Goal: Understand process/instructions: Learn how to perform a task or action

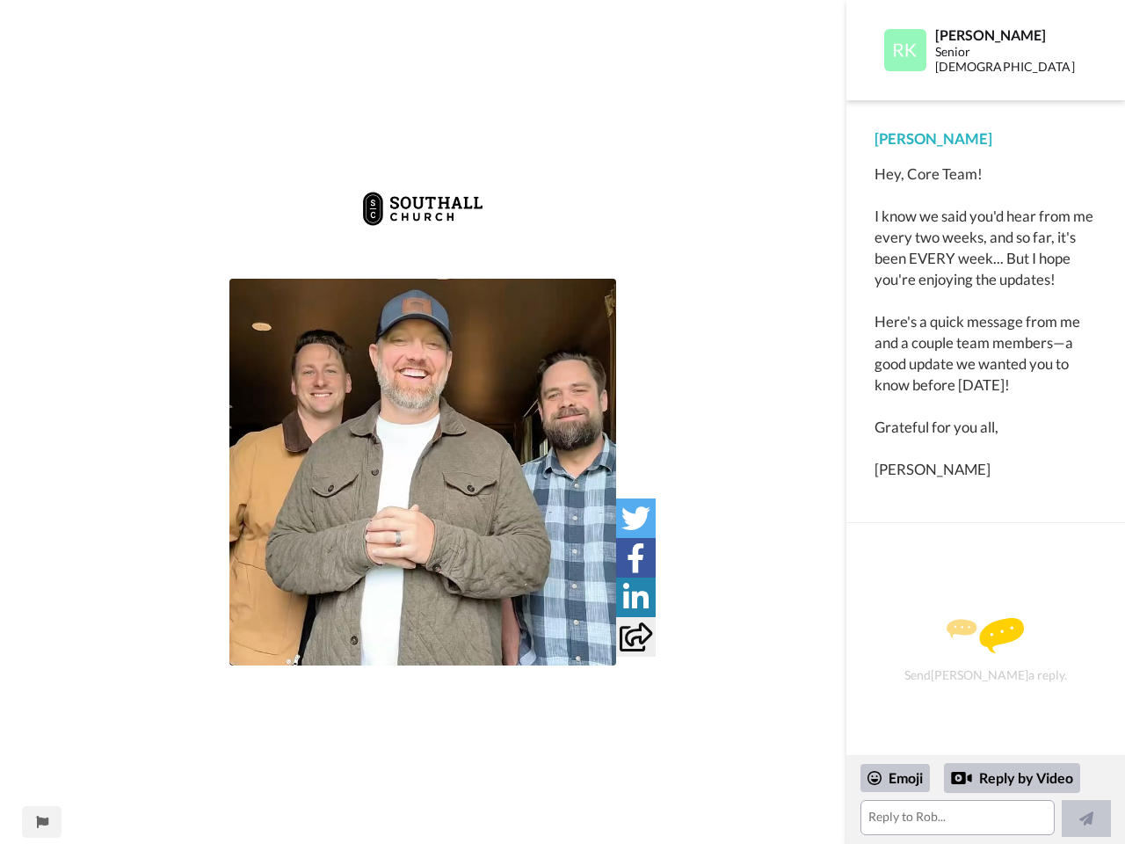
click at [423, 227] on img at bounding box center [422, 209] width 125 height 70
click at [423, 472] on img at bounding box center [422, 472] width 387 height 387
click at [636, 518] on icon at bounding box center [635, 518] width 29 height 29
click at [636, 557] on icon at bounding box center [636, 557] width 18 height 29
click at [636, 597] on icon at bounding box center [635, 597] width 25 height 29
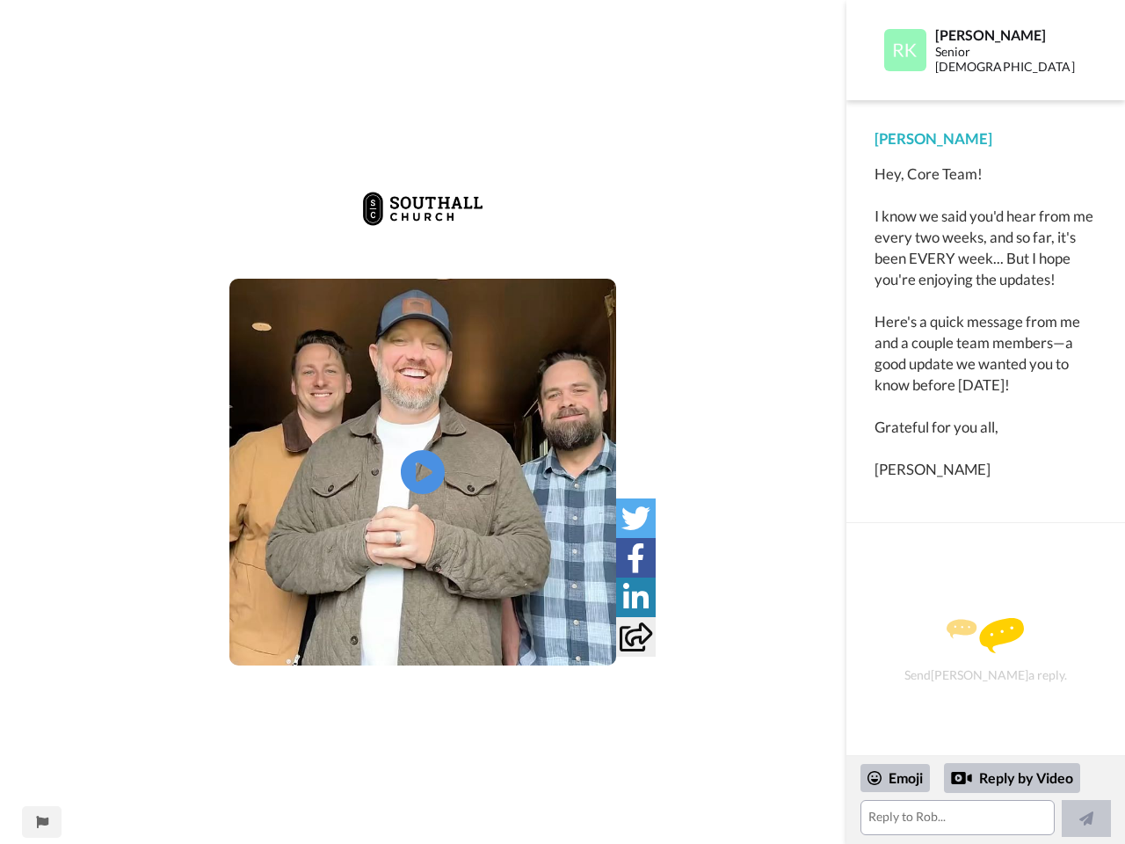
click at [636, 636] on icon at bounding box center [636, 636] width 33 height 29
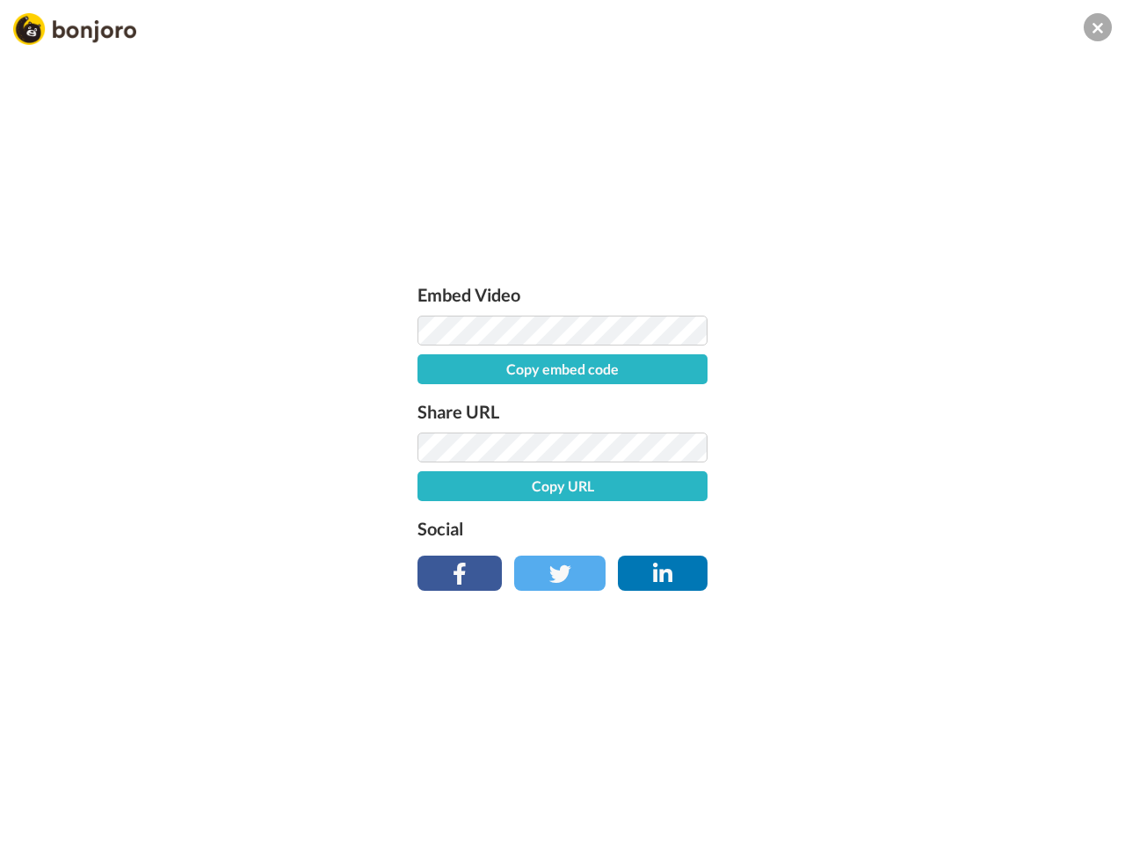
click at [41, 822] on div "Embed Video Copy embed code Share URL Copy URL Social" at bounding box center [562, 517] width 1125 height 844
click at [985, 800] on div "Embed Video Copy embed code Share URL Copy URL Social" at bounding box center [562, 517] width 1125 height 844
click at [896, 778] on div "Embed Video Copy embed code Share URL Copy URL Social" at bounding box center [562, 517] width 1125 height 844
click at [1013, 778] on div "Embed Video Copy embed code Share URL Copy URL Social" at bounding box center [562, 517] width 1125 height 844
